Goal: Task Accomplishment & Management: Complete application form

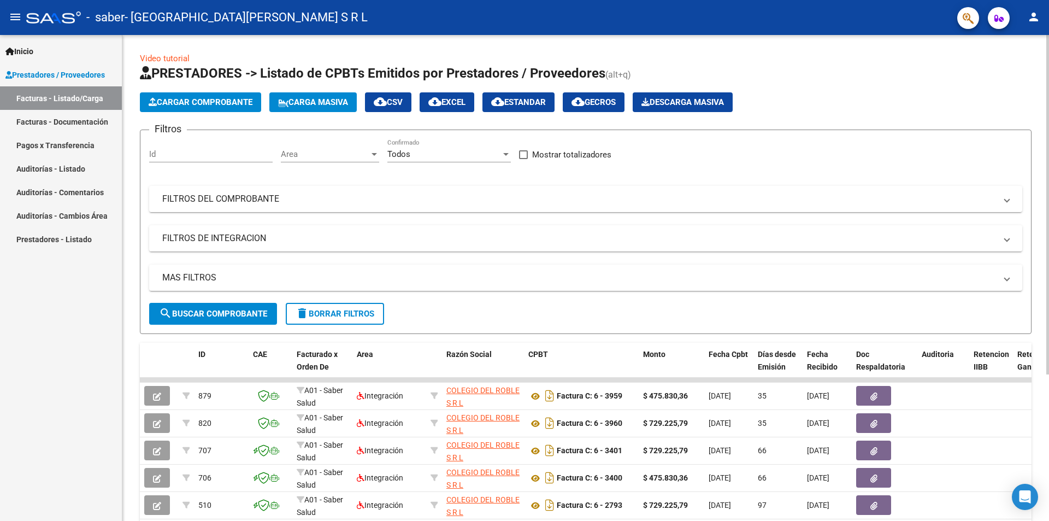
click at [204, 97] on button "Cargar Comprobante" at bounding box center [200, 102] width 121 height 20
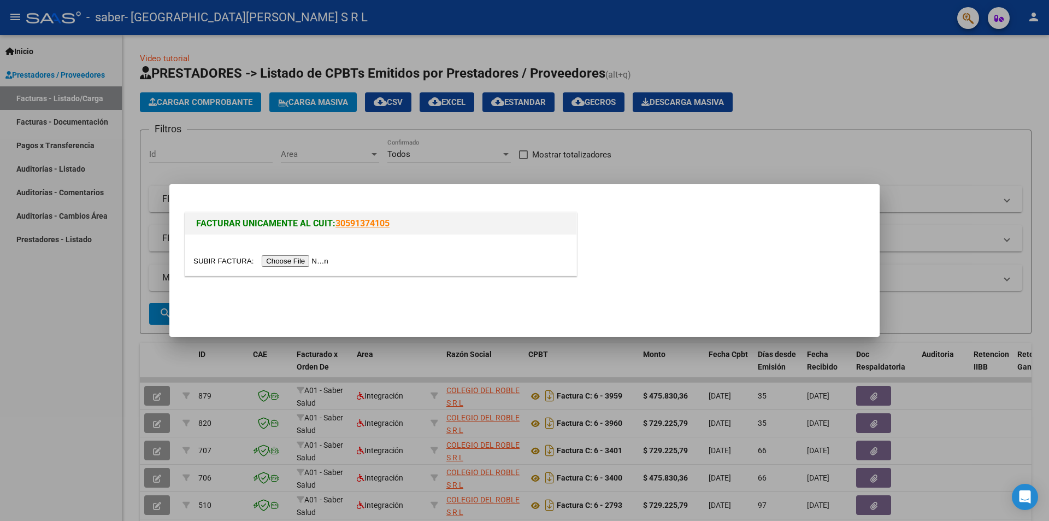
click at [307, 259] on input "file" at bounding box center [262, 260] width 138 height 11
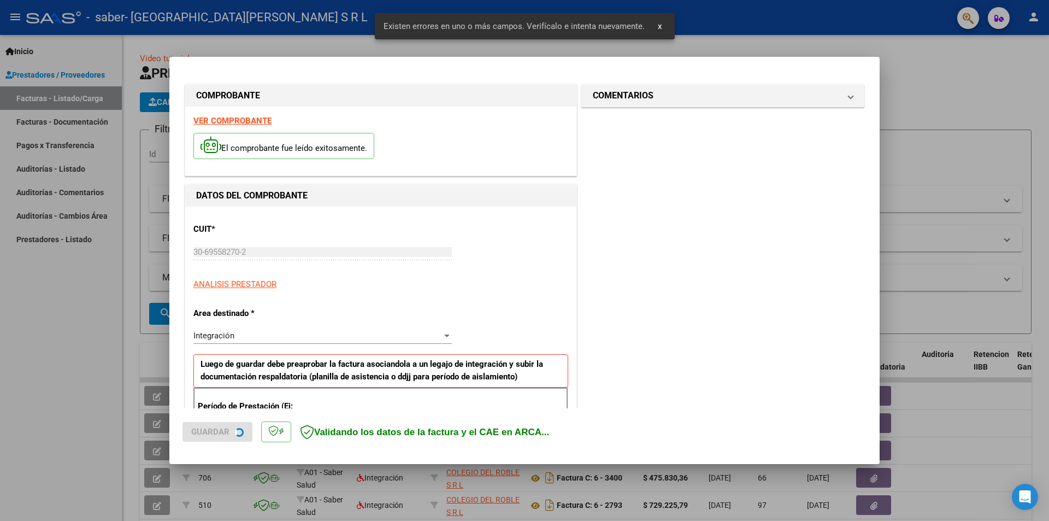
scroll to position [191, 0]
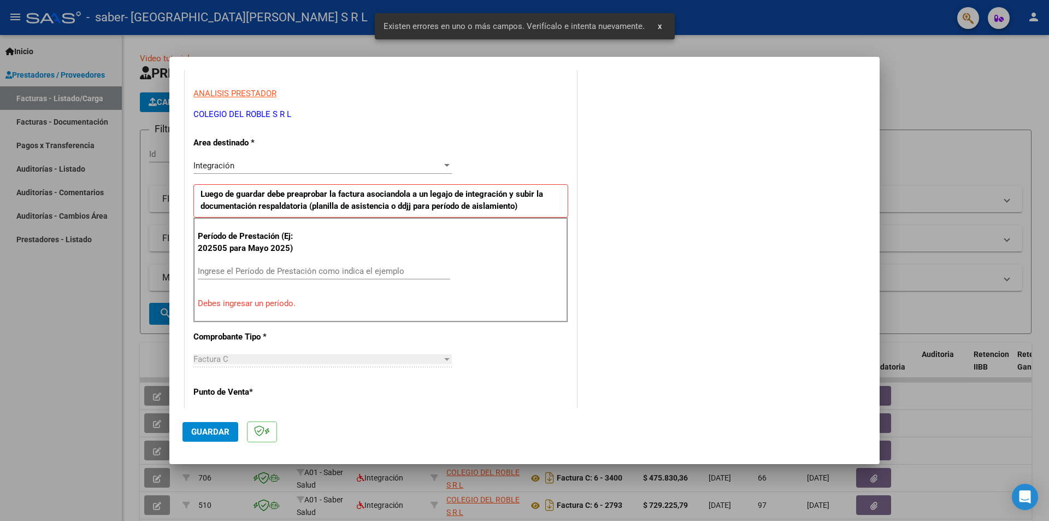
click at [282, 275] on div "Ingrese el Período de Prestación como indica el ejemplo" at bounding box center [324, 271] width 253 height 16
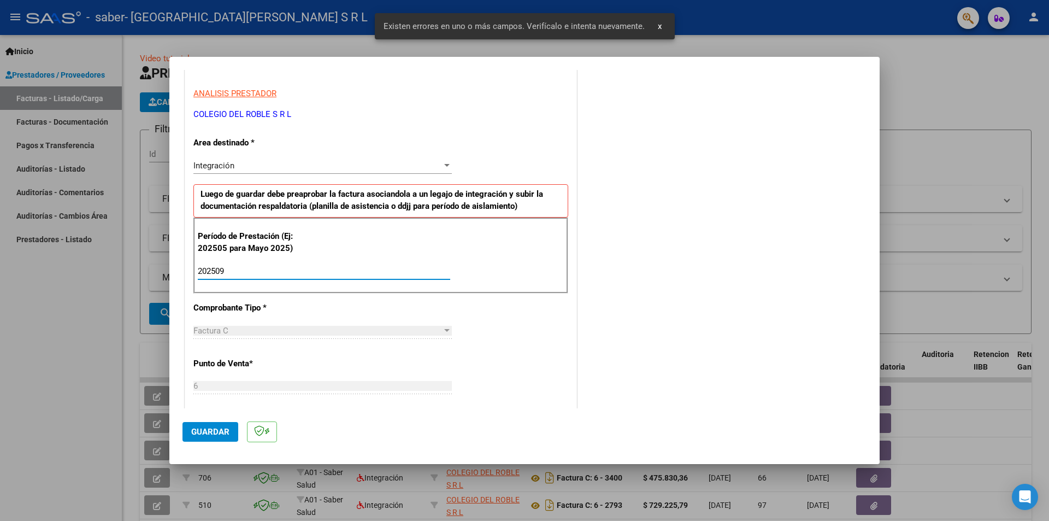
type input "202509"
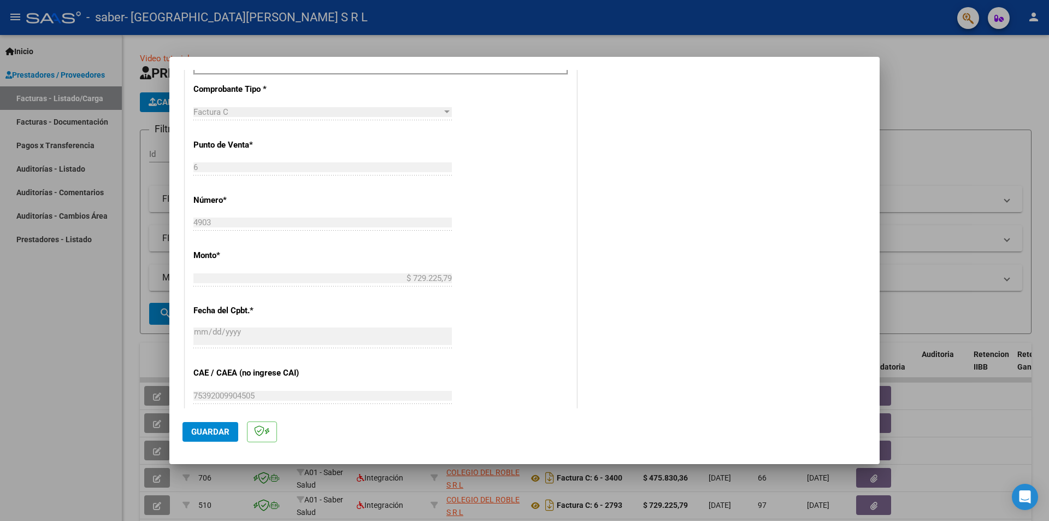
scroll to position [136, 0]
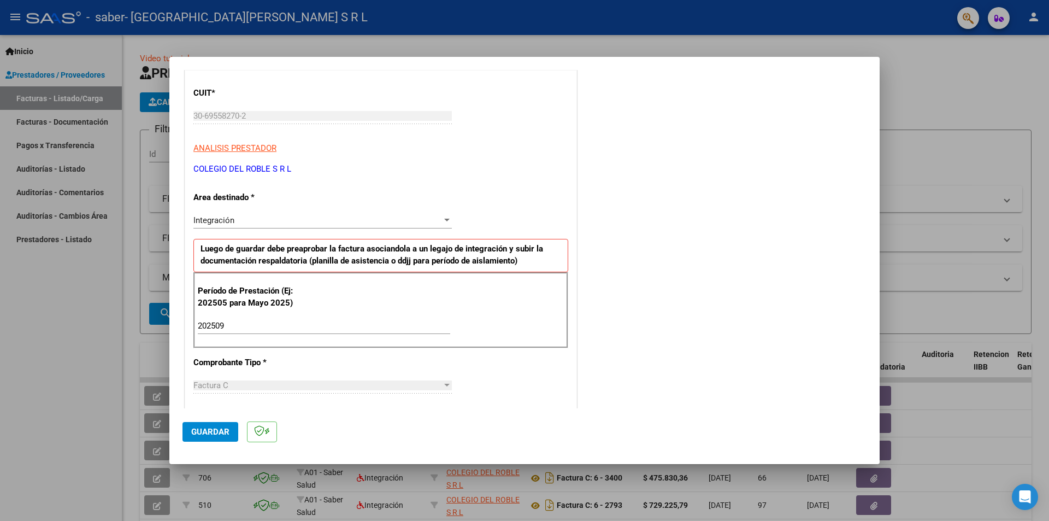
click at [213, 433] on span "Guardar" at bounding box center [210, 432] width 38 height 10
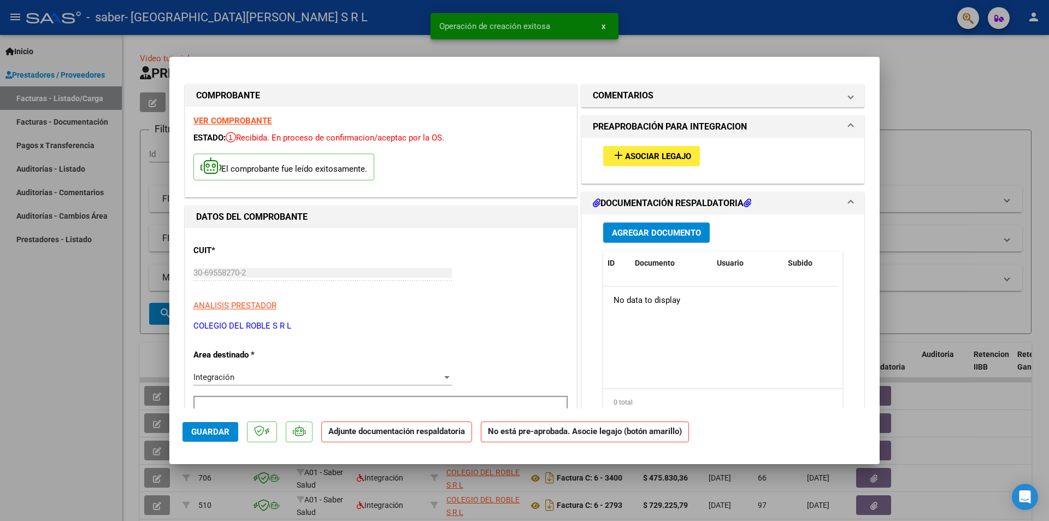
click at [662, 153] on span "Asociar Legajo" at bounding box center [658, 156] width 66 height 10
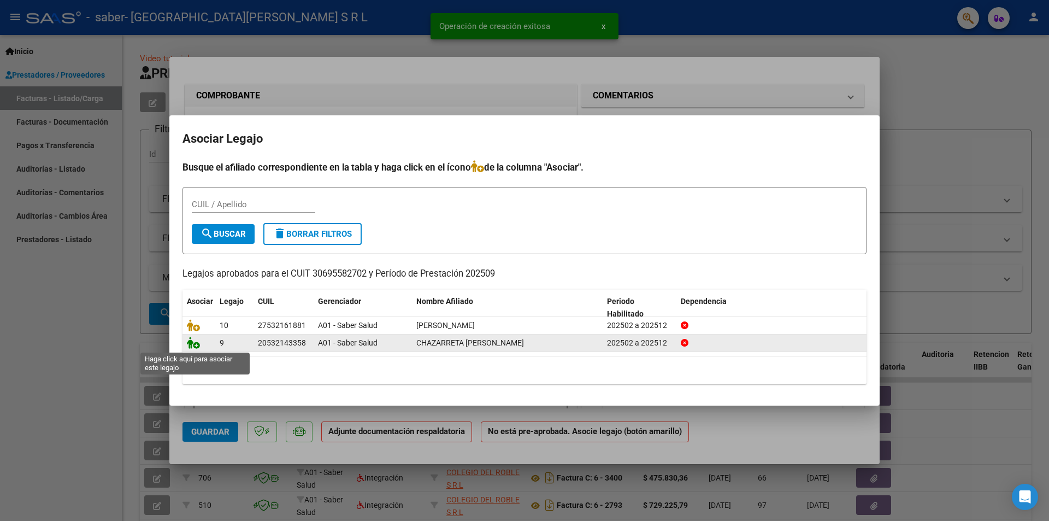
click at [193, 345] on icon at bounding box center [193, 343] width 13 height 12
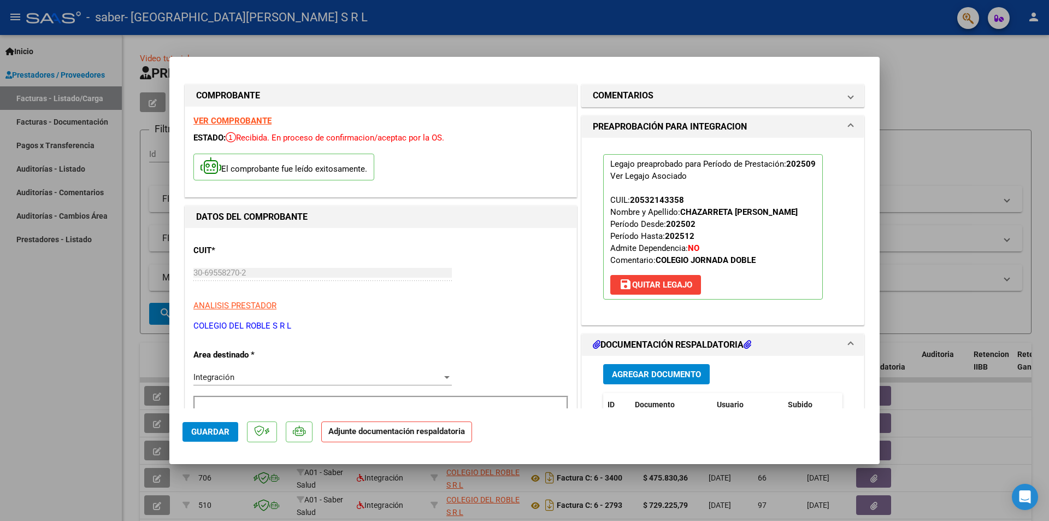
scroll to position [55, 0]
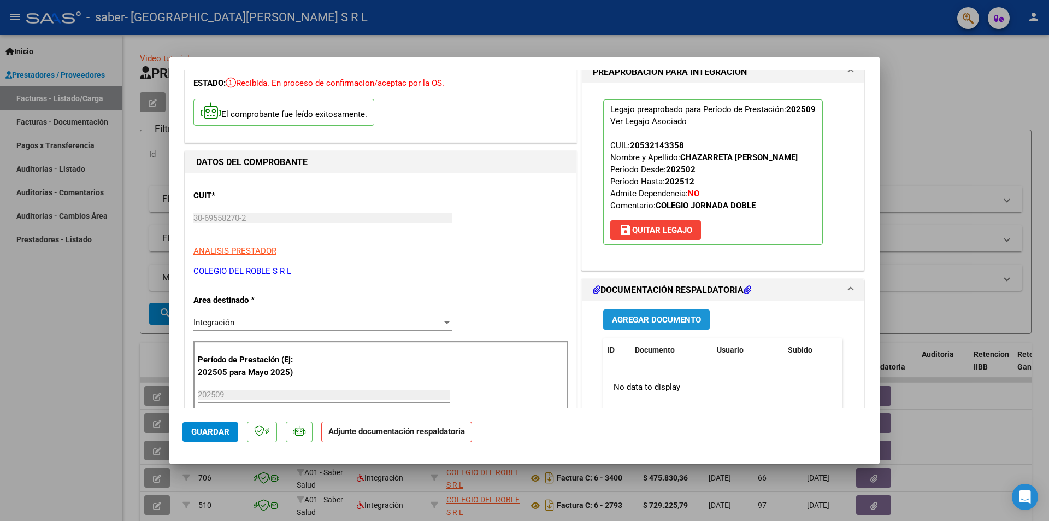
click at [657, 326] on button "Agregar Documento" at bounding box center [656, 319] width 107 height 20
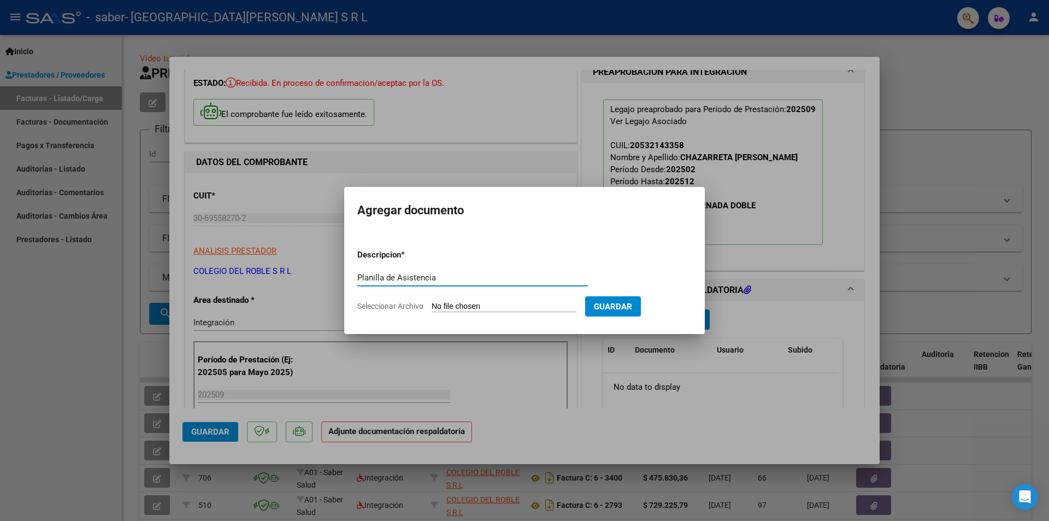
type input "Planilla de Asistencia"
click at [457, 308] on input "Seleccionar Archivo" at bounding box center [504, 307] width 145 height 10
type input "C:\fakepath\[PERSON_NAME] [PERSON_NAME] SEPTIEMBRE 2025.pdf"
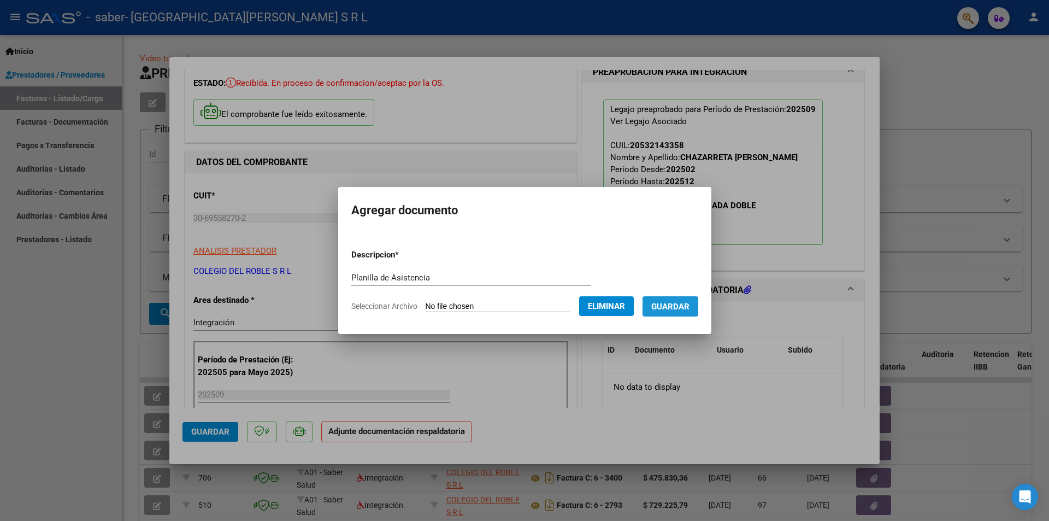
click at [667, 310] on span "Guardar" at bounding box center [670, 307] width 38 height 10
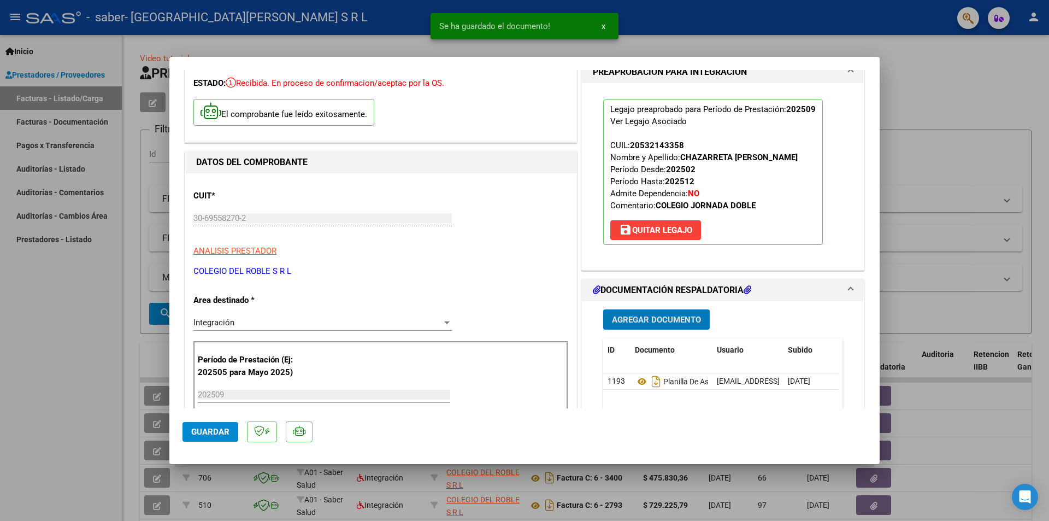
click at [199, 434] on span "Guardar" at bounding box center [210, 432] width 38 height 10
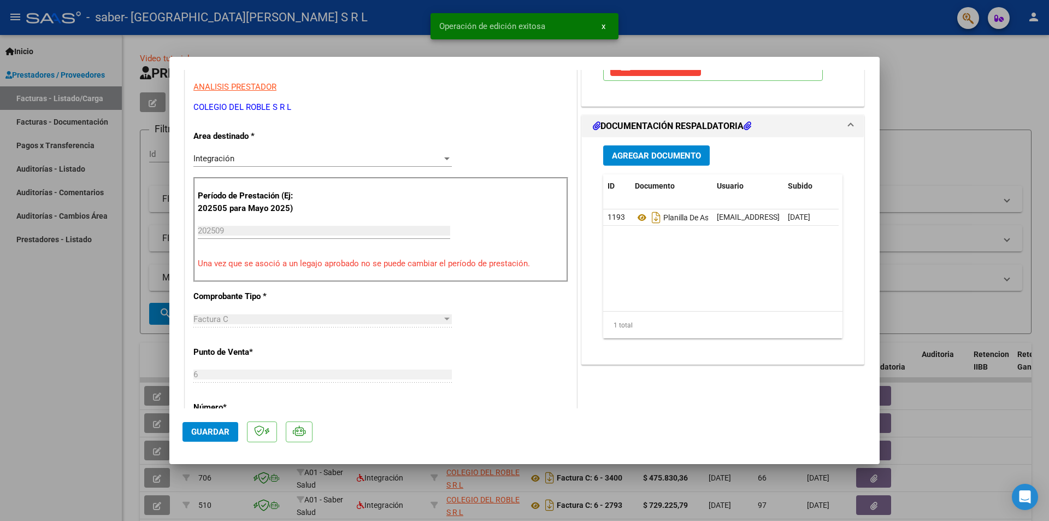
scroll to position [273, 0]
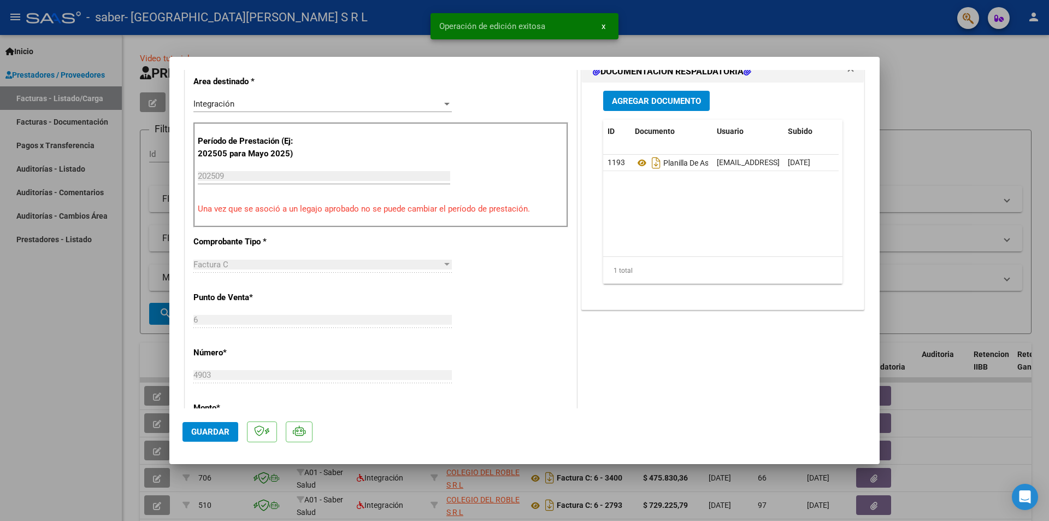
click at [928, 248] on div at bounding box center [524, 260] width 1049 height 521
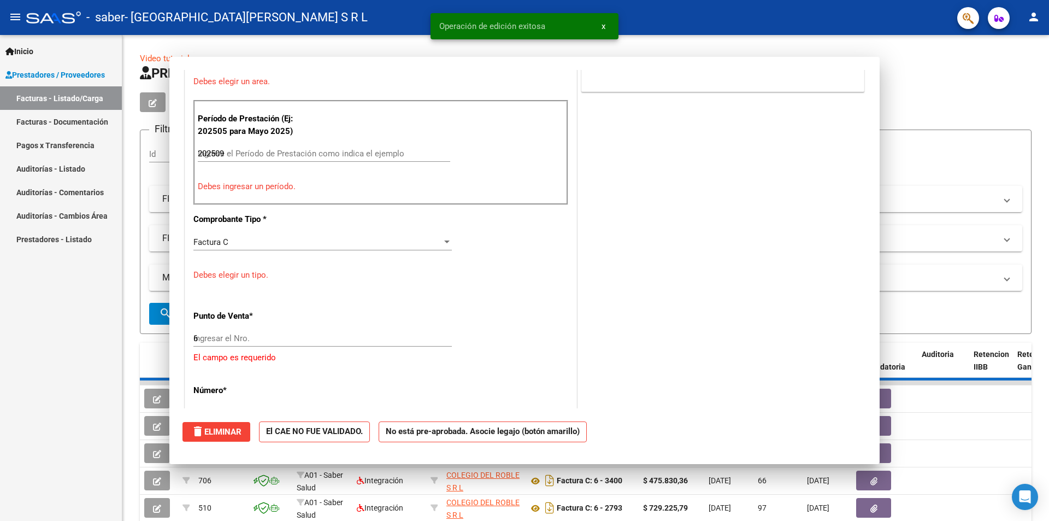
type input "$ 0,00"
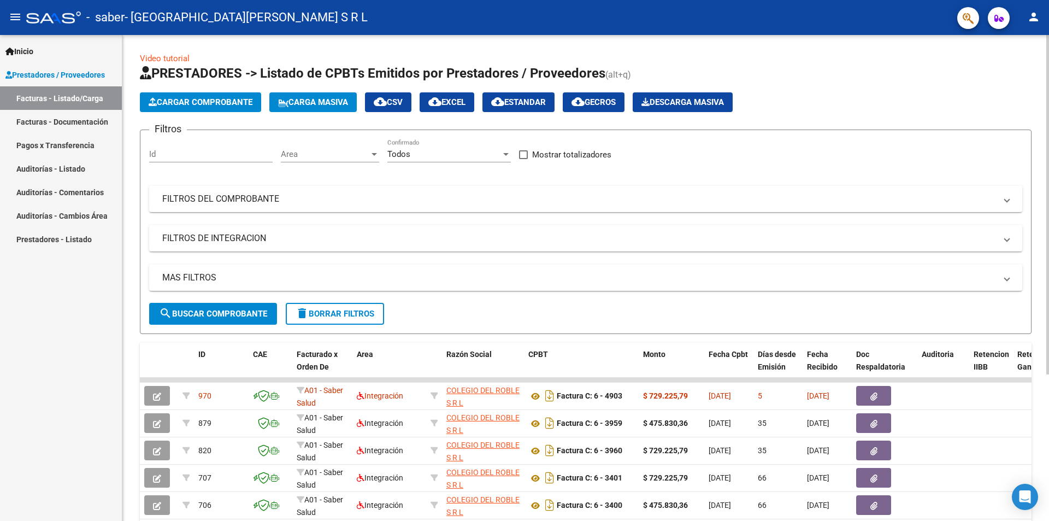
click at [190, 104] on span "Cargar Comprobante" at bounding box center [201, 102] width 104 height 10
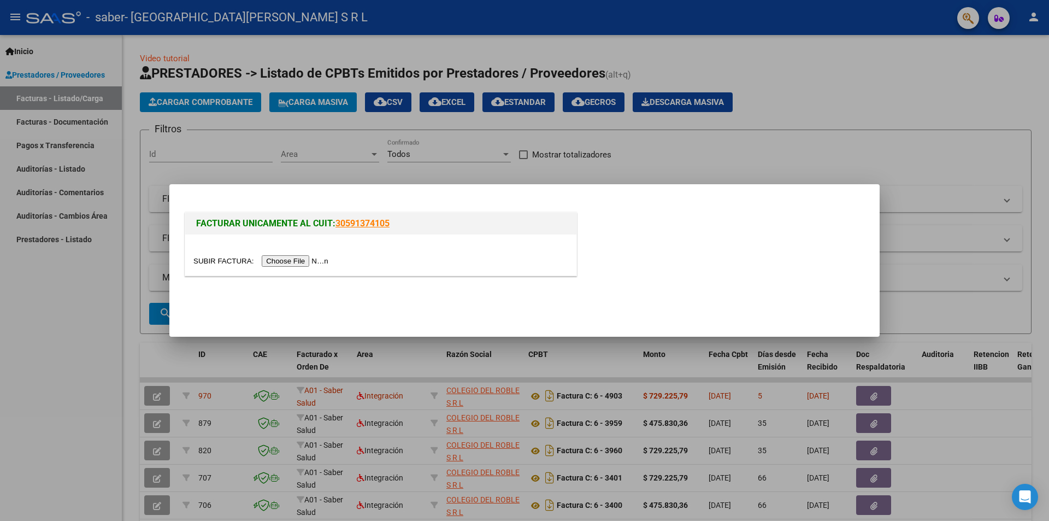
click at [291, 262] on input "file" at bounding box center [262, 260] width 138 height 11
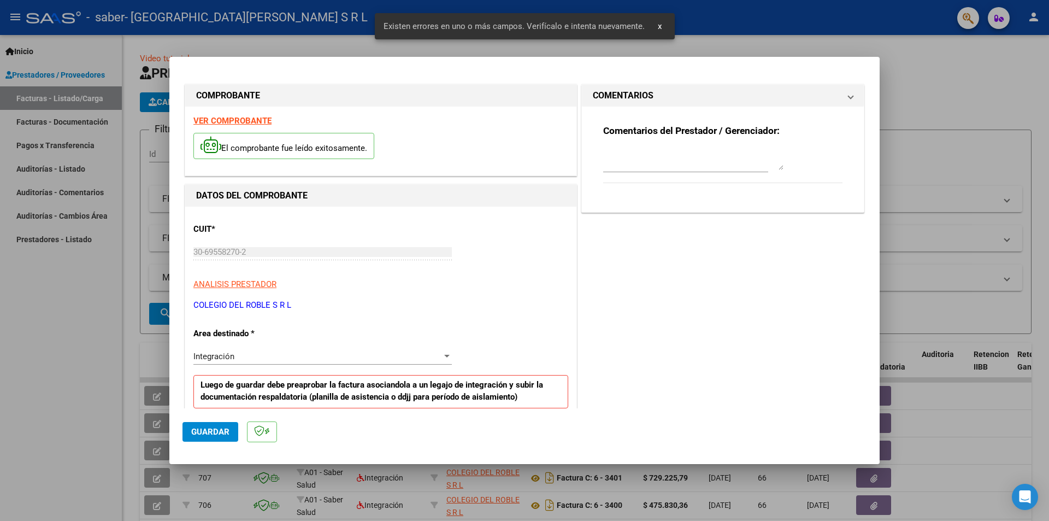
scroll to position [191, 0]
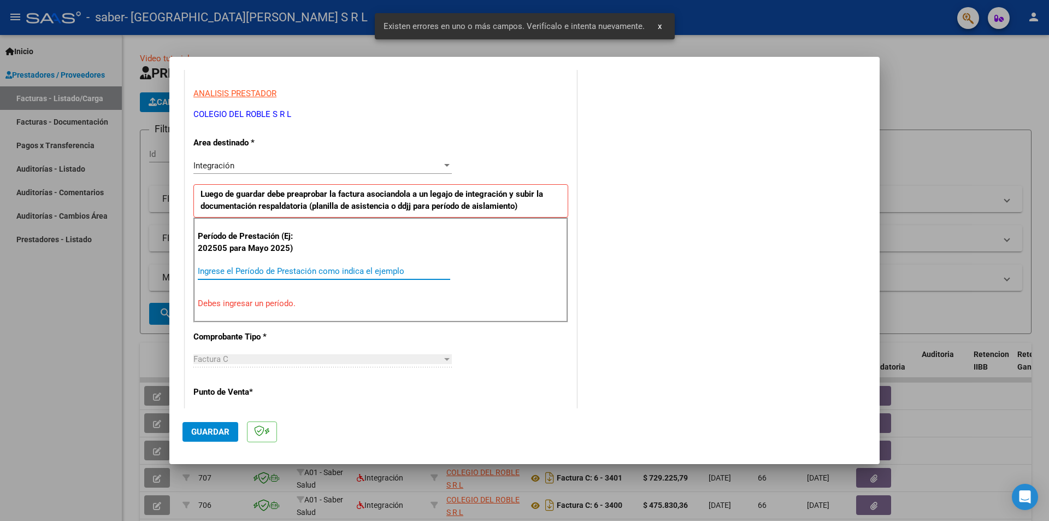
click at [289, 271] on input "Ingrese el Período de Prestación como indica el ejemplo" at bounding box center [324, 271] width 253 height 10
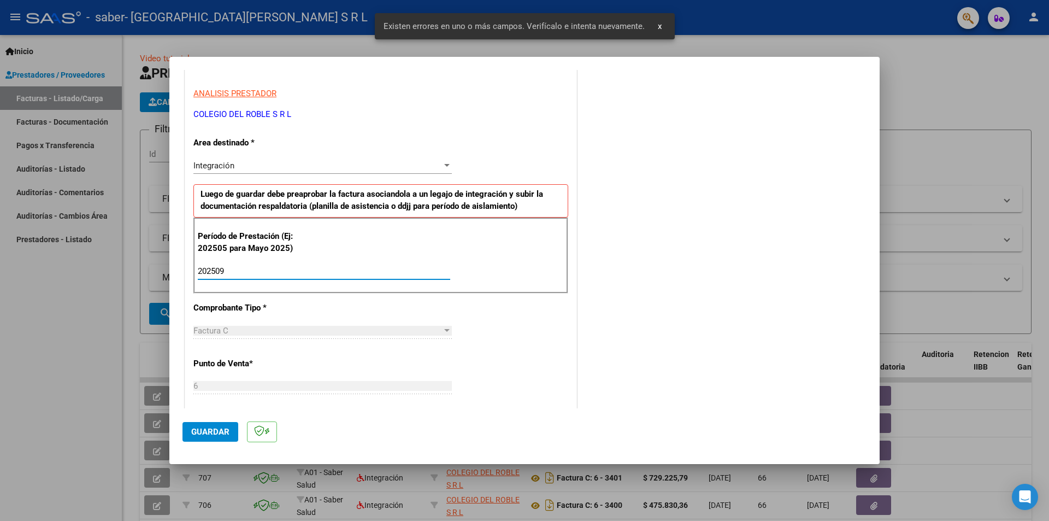
type input "202509"
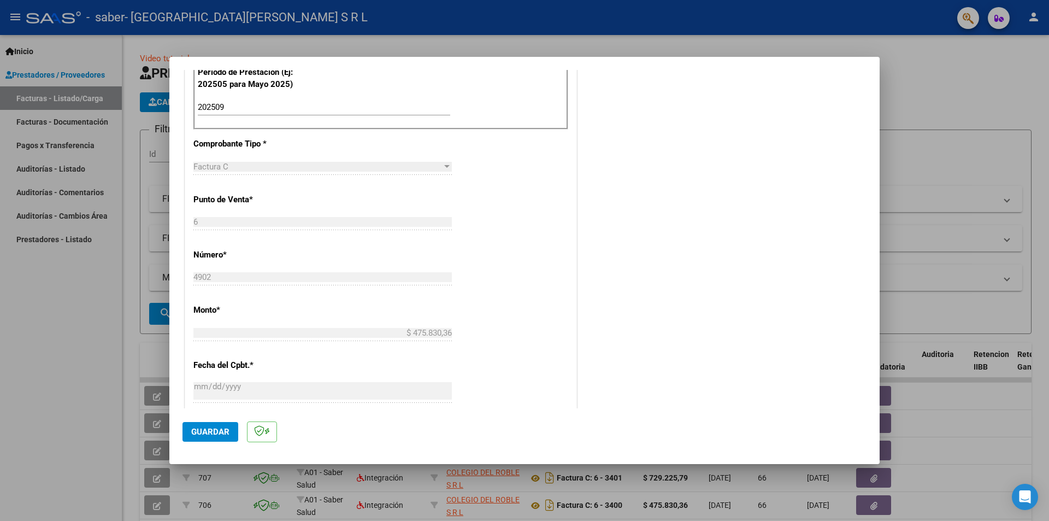
scroll to position [464, 0]
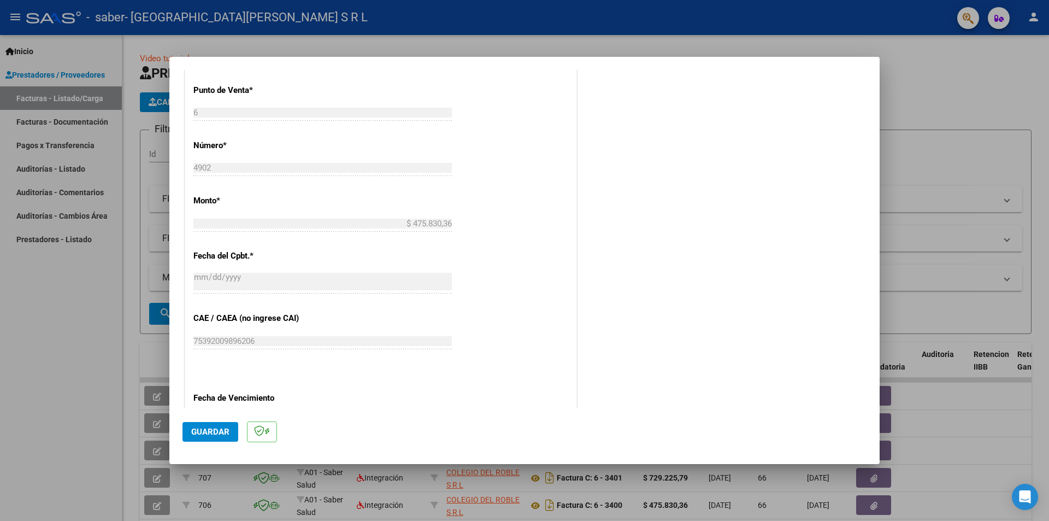
click at [222, 433] on span "Guardar" at bounding box center [210, 432] width 38 height 10
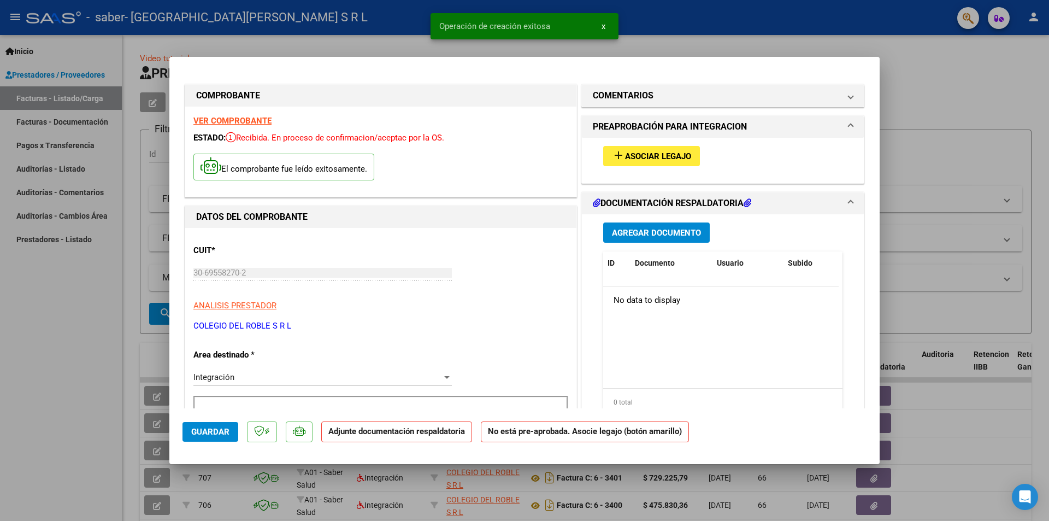
click at [631, 152] on span "Asociar Legajo" at bounding box center [658, 156] width 66 height 10
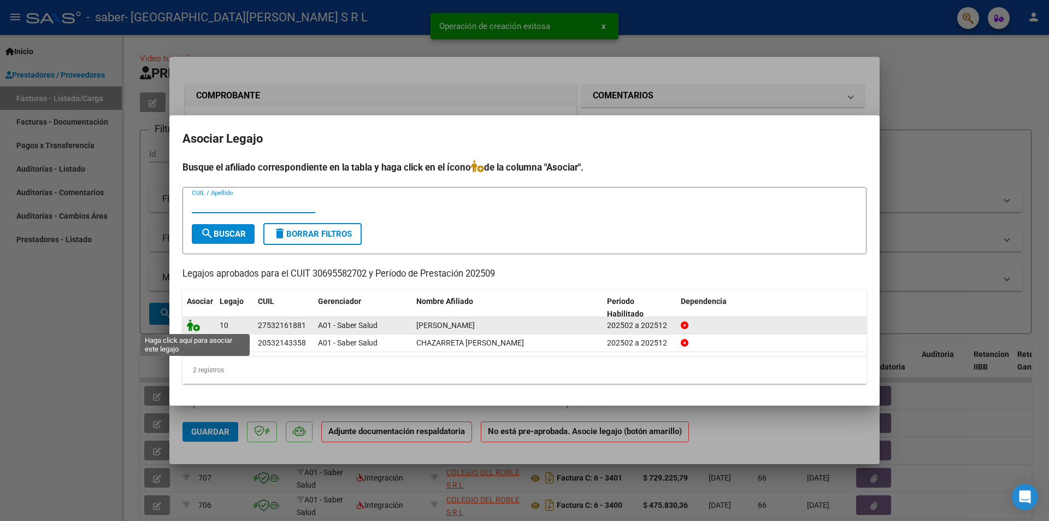
click at [193, 325] on icon at bounding box center [193, 325] width 13 height 12
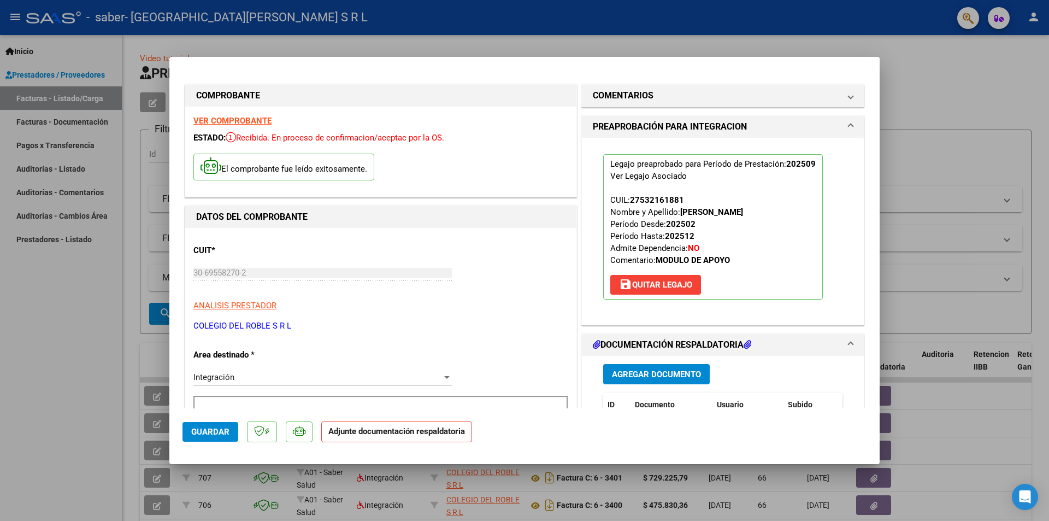
scroll to position [164, 0]
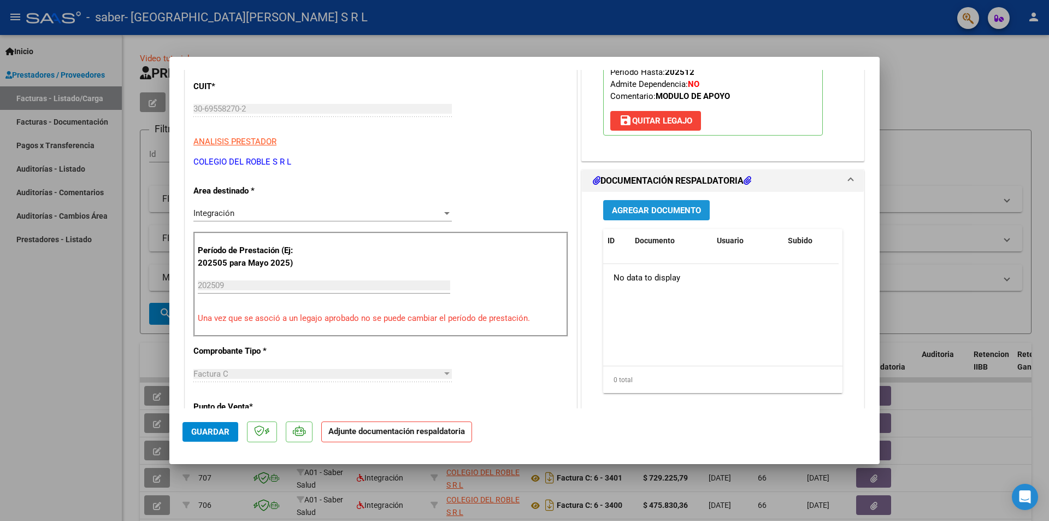
click at [647, 202] on button "Agregar Documento" at bounding box center [656, 210] width 107 height 20
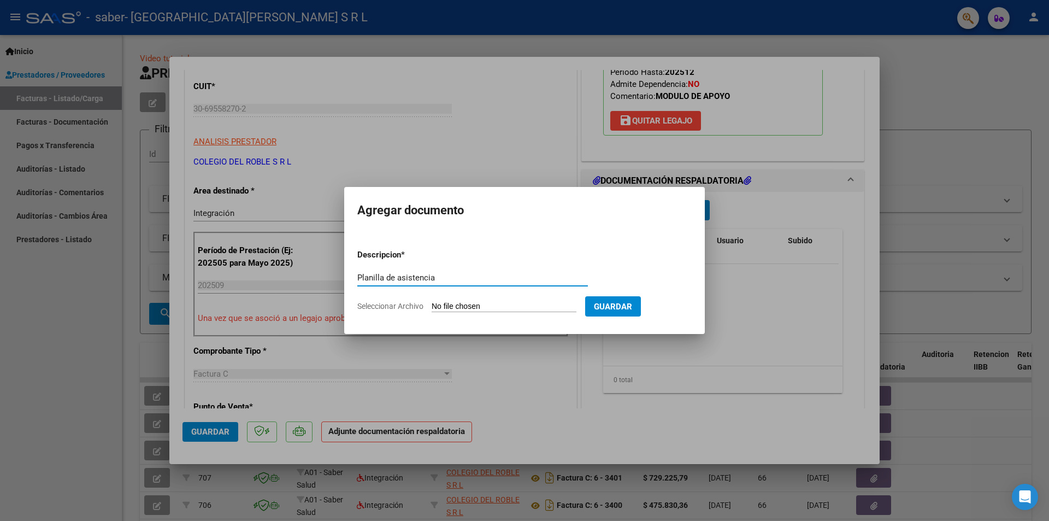
type input "Planilla de asistencia"
click at [444, 307] on input "Seleccionar Archivo" at bounding box center [504, 307] width 145 height 10
type input "C:\fakepath\[PERSON_NAME] SABER SALUD.pdf"
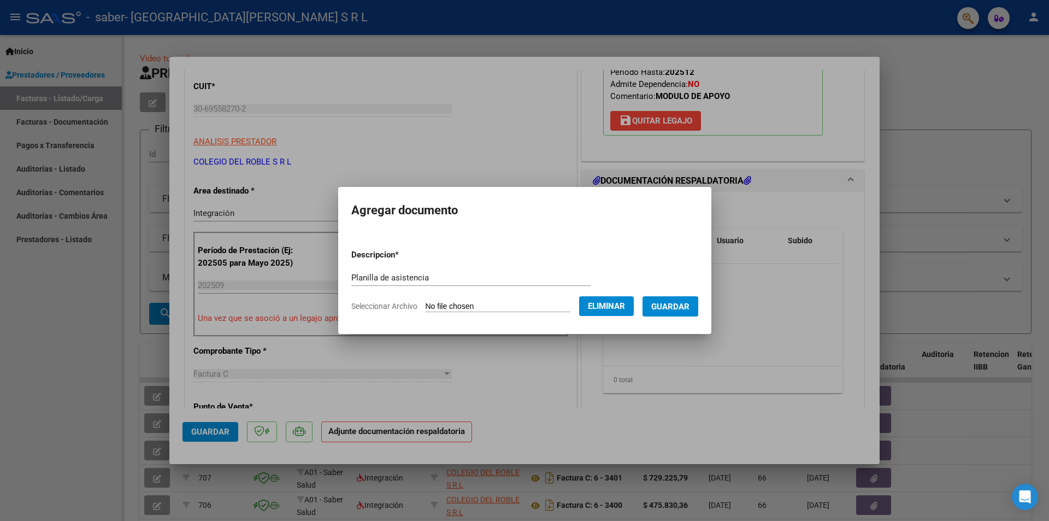
click at [683, 310] on span "Guardar" at bounding box center [670, 307] width 38 height 10
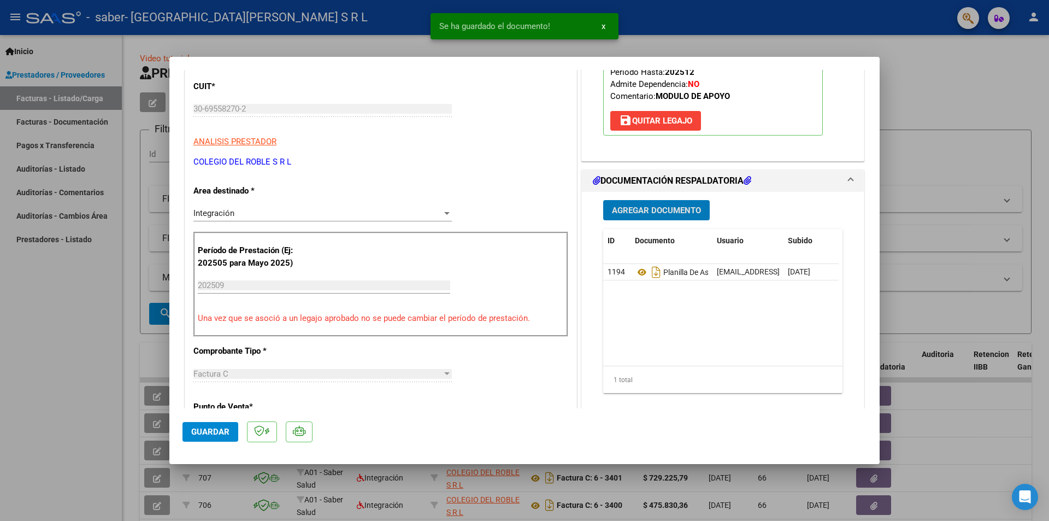
click at [217, 430] on span "Guardar" at bounding box center [210, 432] width 38 height 10
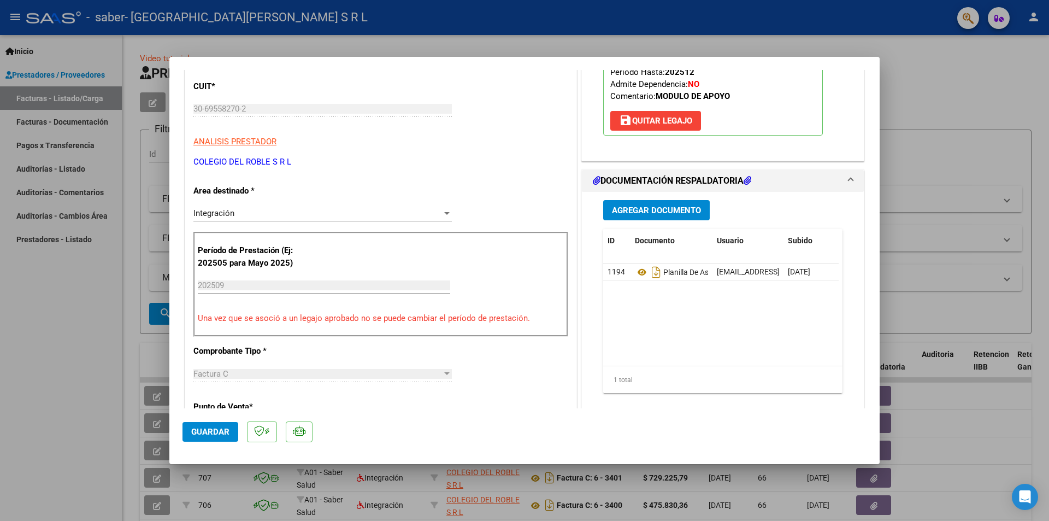
click at [948, 246] on div at bounding box center [524, 260] width 1049 height 521
type input "$ 0,00"
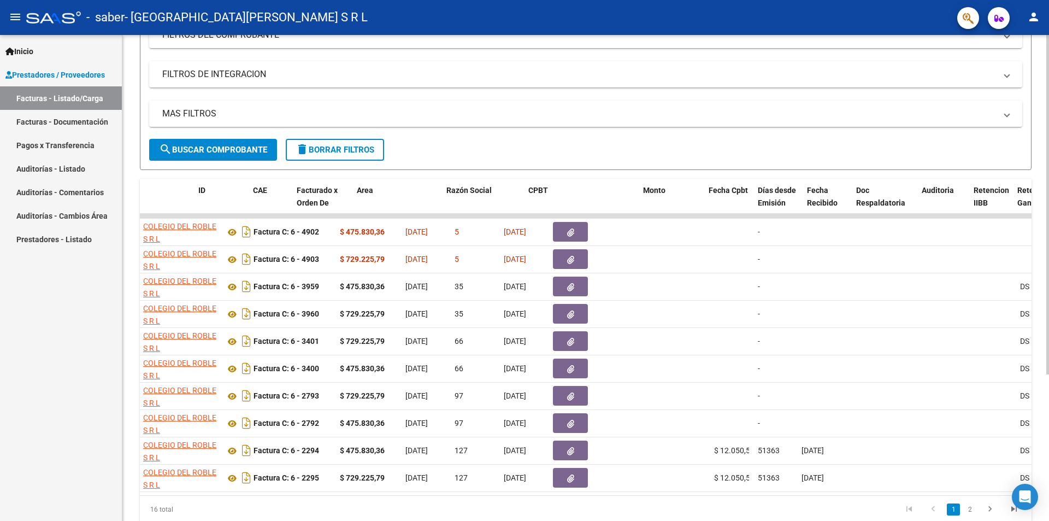
scroll to position [0, 0]
